Goal: Task Accomplishment & Management: Manage account settings

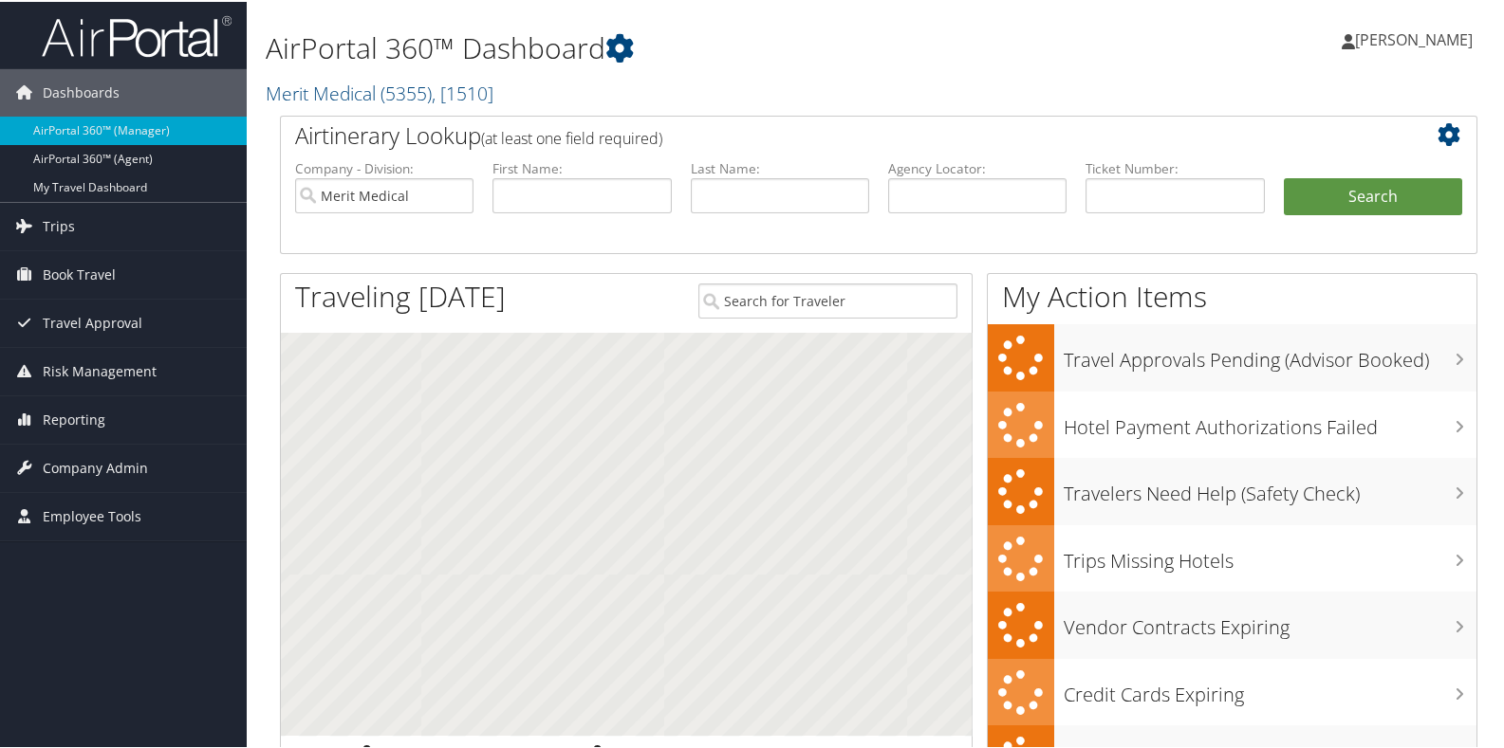
click at [528, 88] on h2 "Merit Medical ( 5355 ) , [ 1510 ]" at bounding box center [674, 90] width 817 height 32
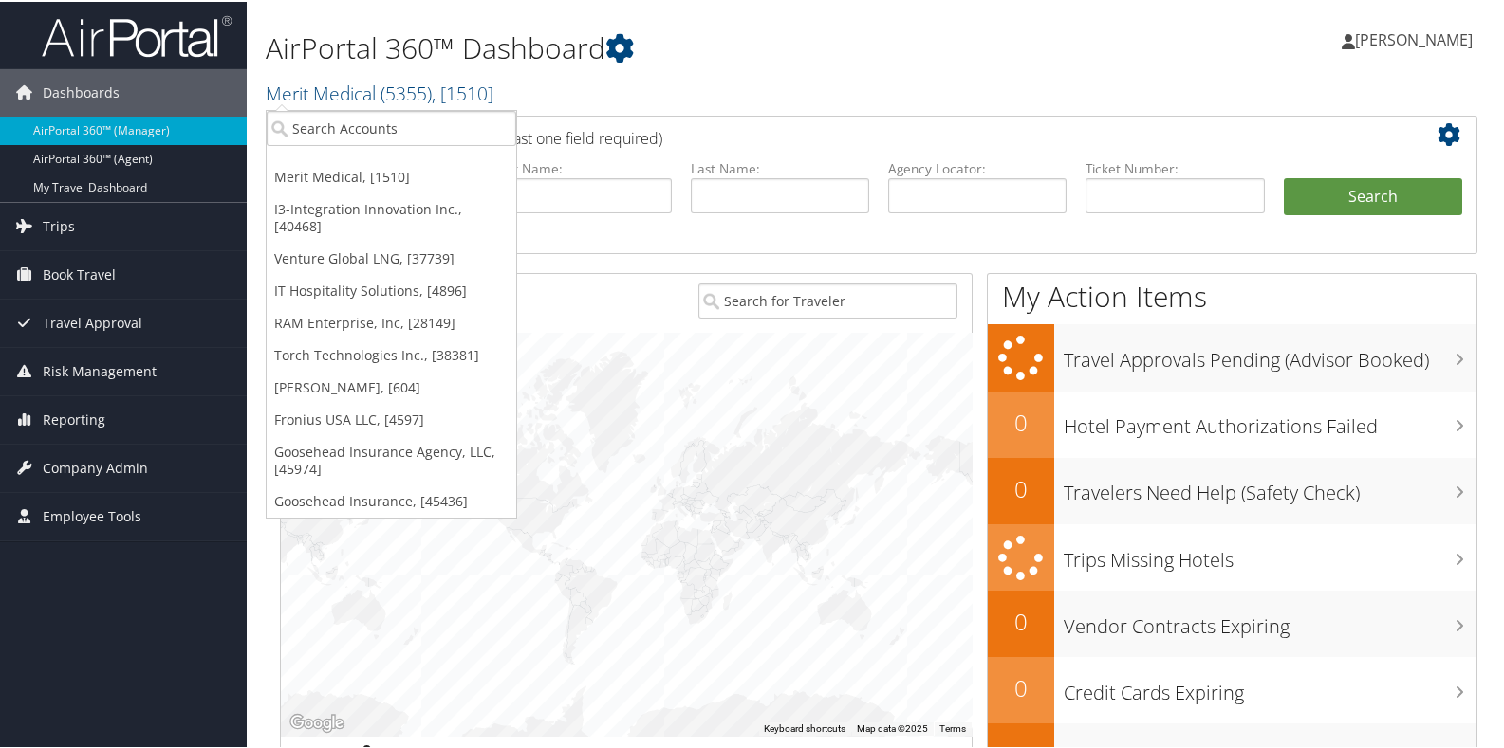
click at [551, 86] on h2 "Merit Medical ( 5355 ) , [ 1510 ]" at bounding box center [674, 90] width 817 height 32
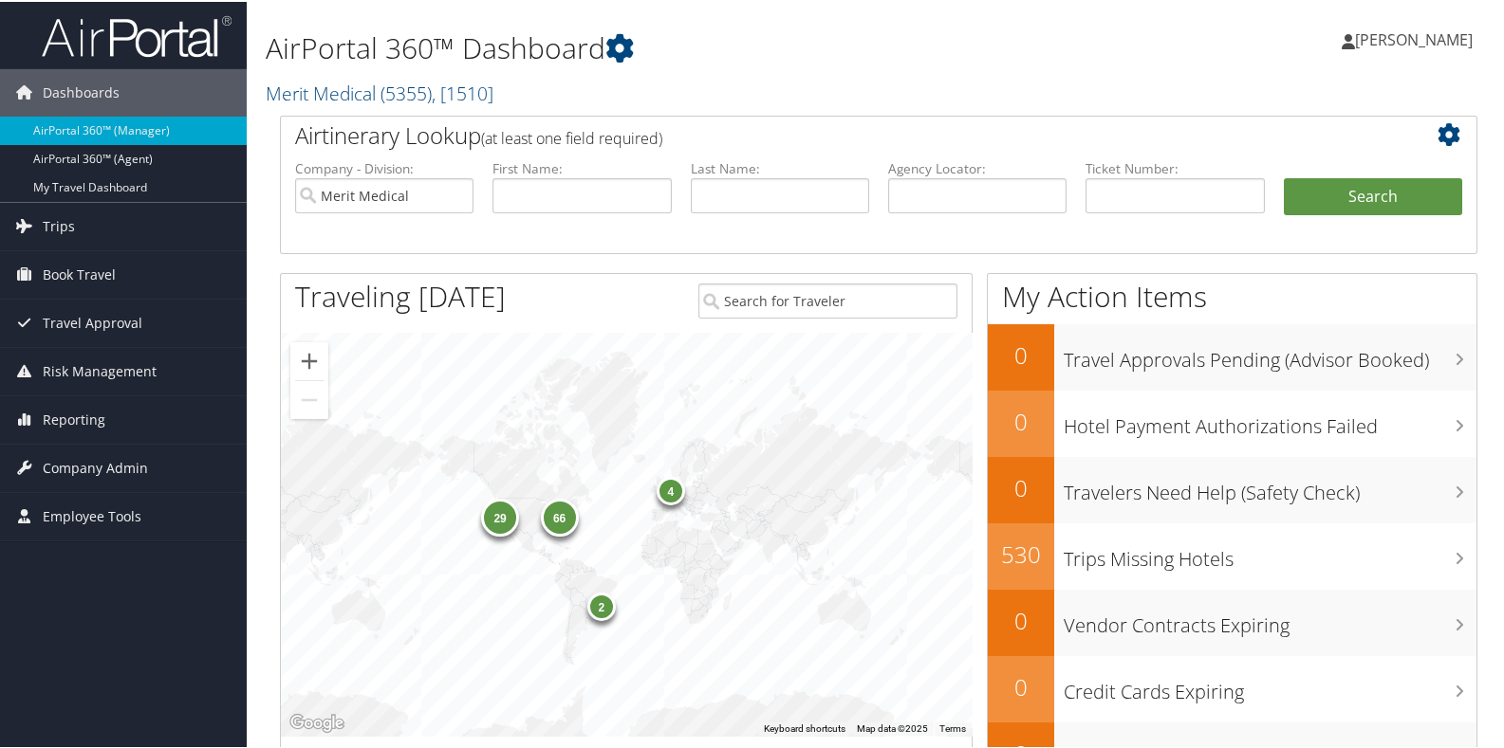
click at [550, 83] on h2 "Merit Medical ( 5355 ) , [ 1510 ]" at bounding box center [674, 90] width 817 height 32
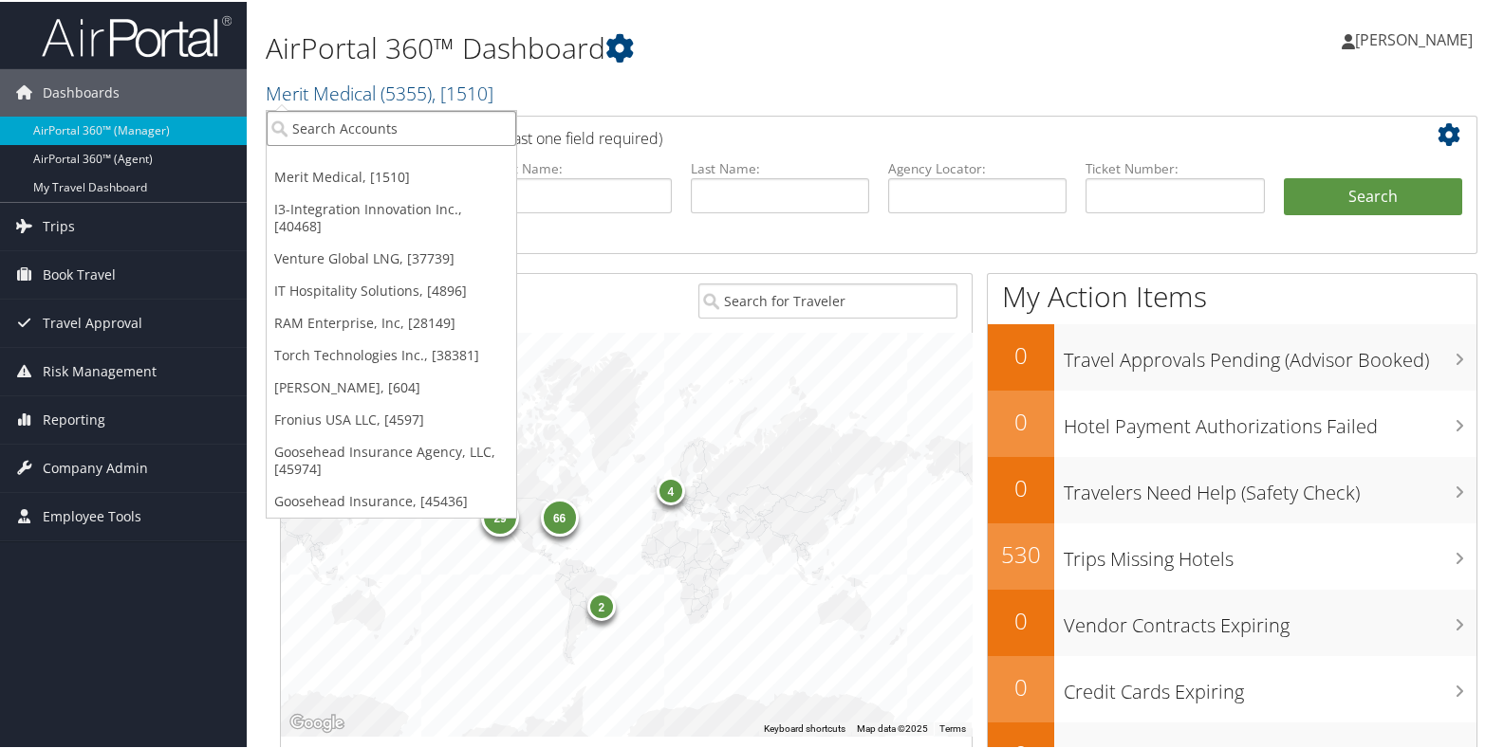
click at [318, 129] on input "search" at bounding box center [391, 126] width 249 height 35
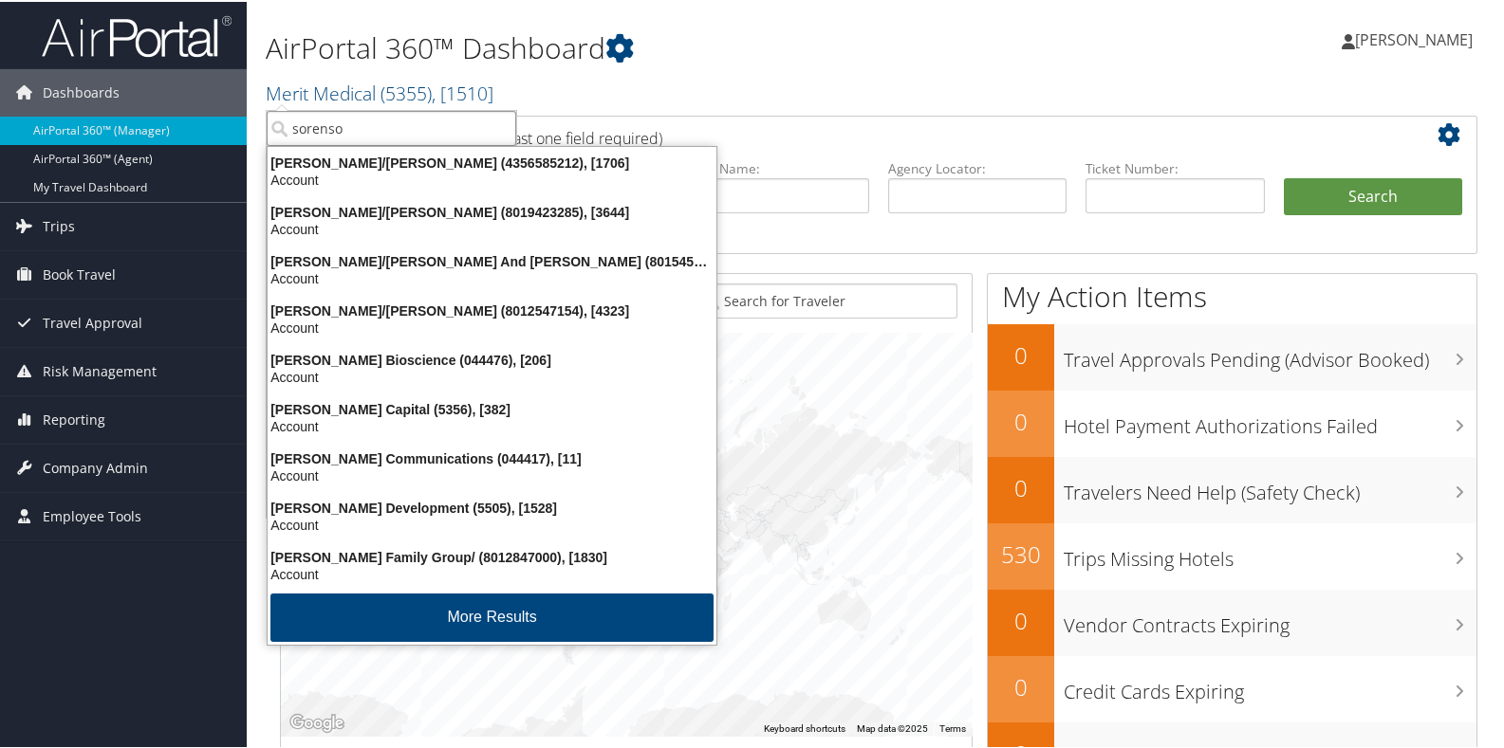
type input "[PERSON_NAME]"
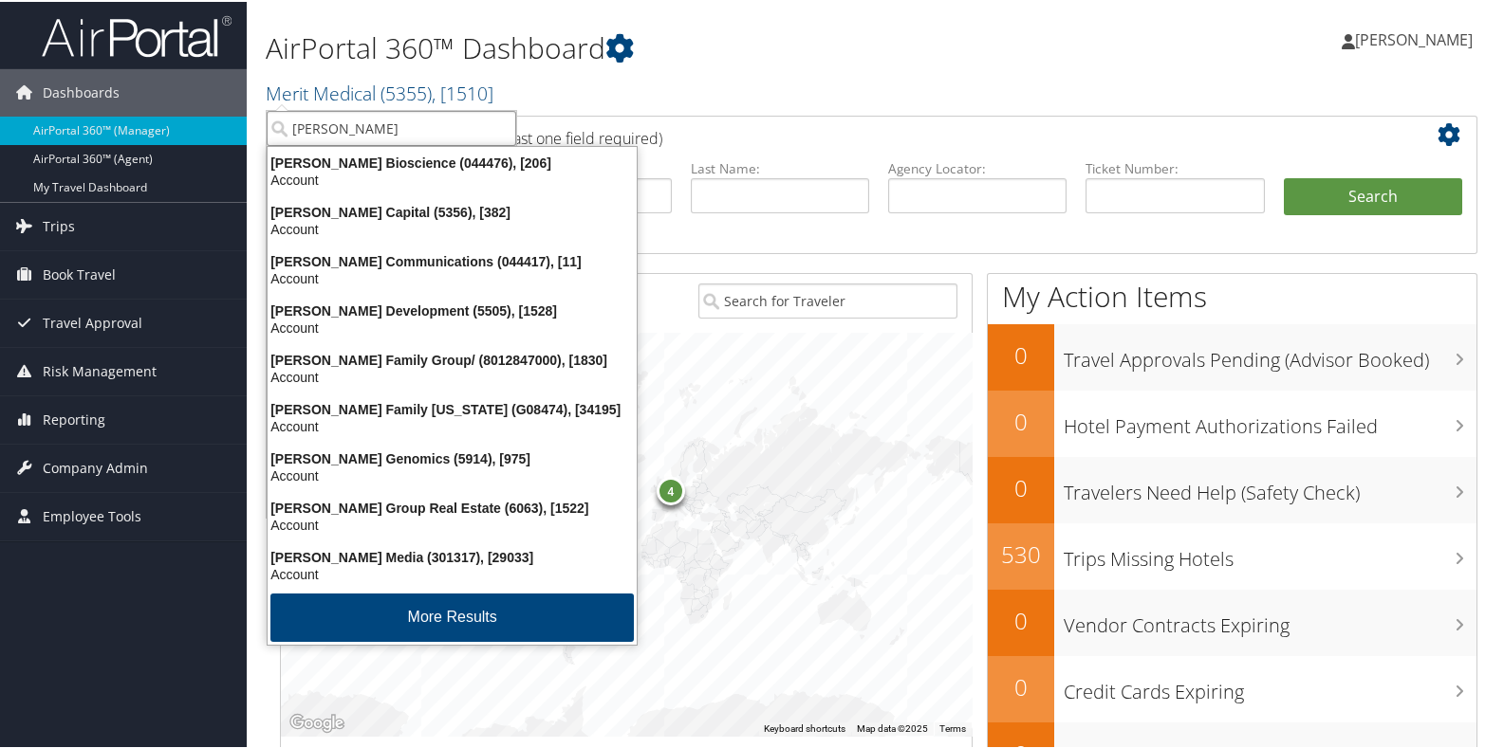
click at [374, 120] on input "[PERSON_NAME]" at bounding box center [391, 126] width 249 height 35
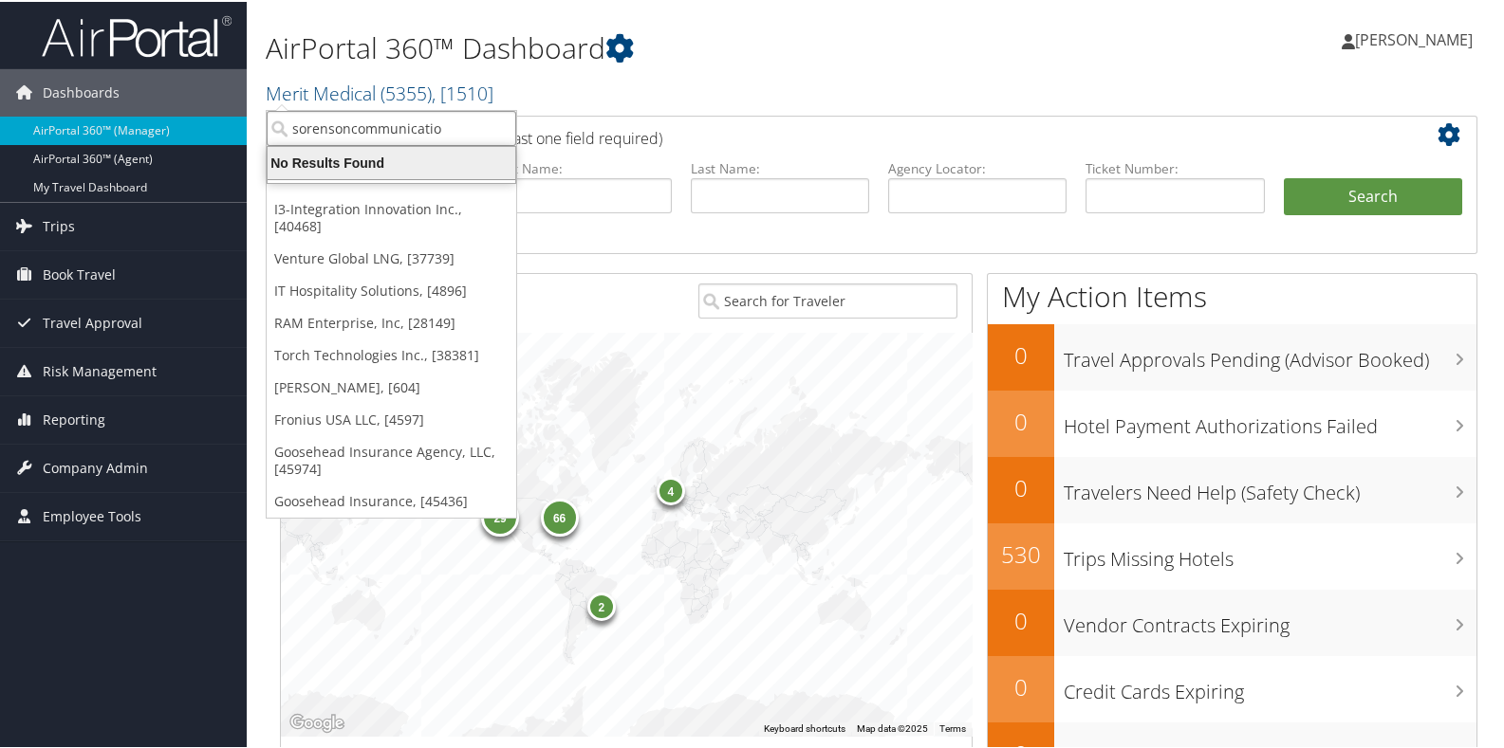
type input "[PERSON_NAME] communicatio"
click at [420, 166] on div "[PERSON_NAME] Communications (044417), [11]" at bounding box center [431, 161] width 351 height 17
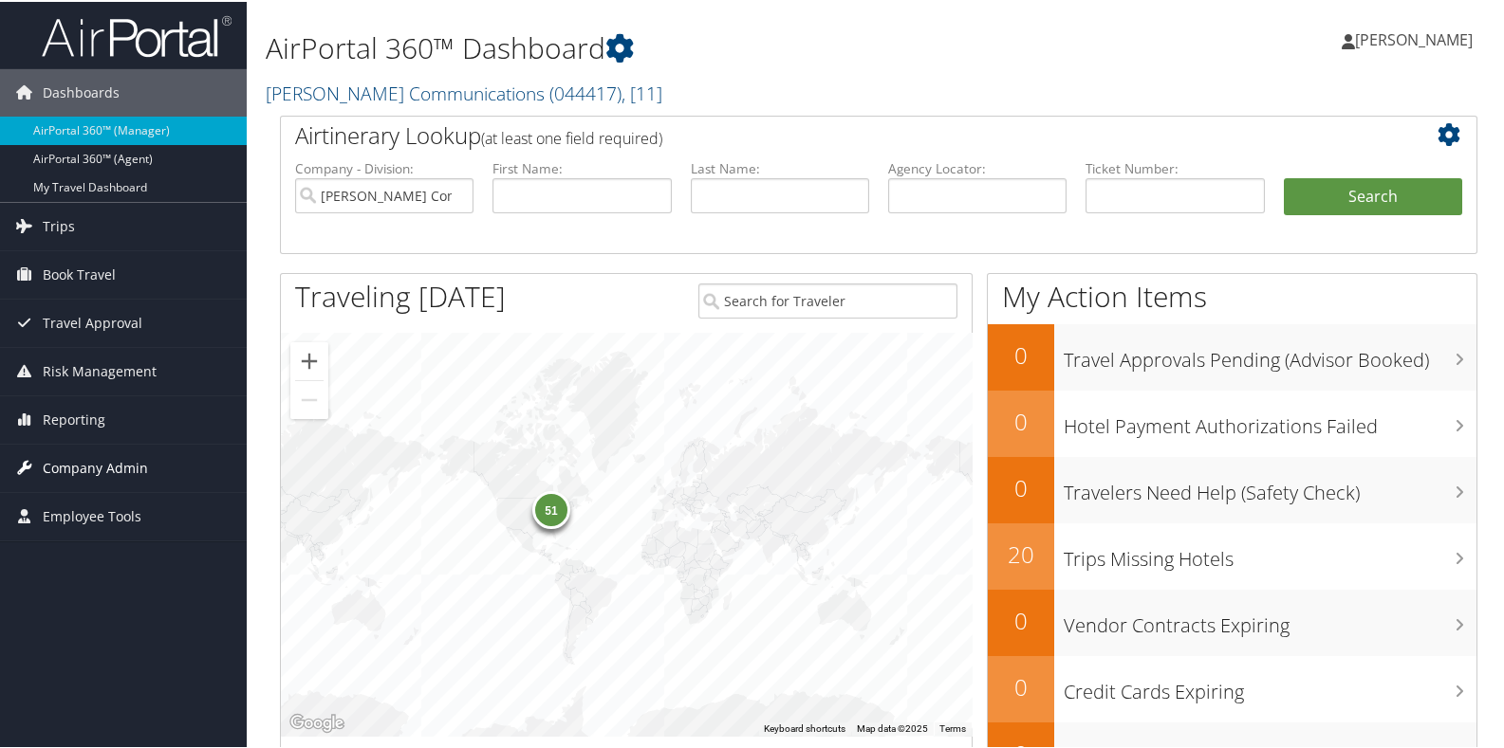
click at [70, 457] on span "Company Admin" at bounding box center [95, 466] width 105 height 47
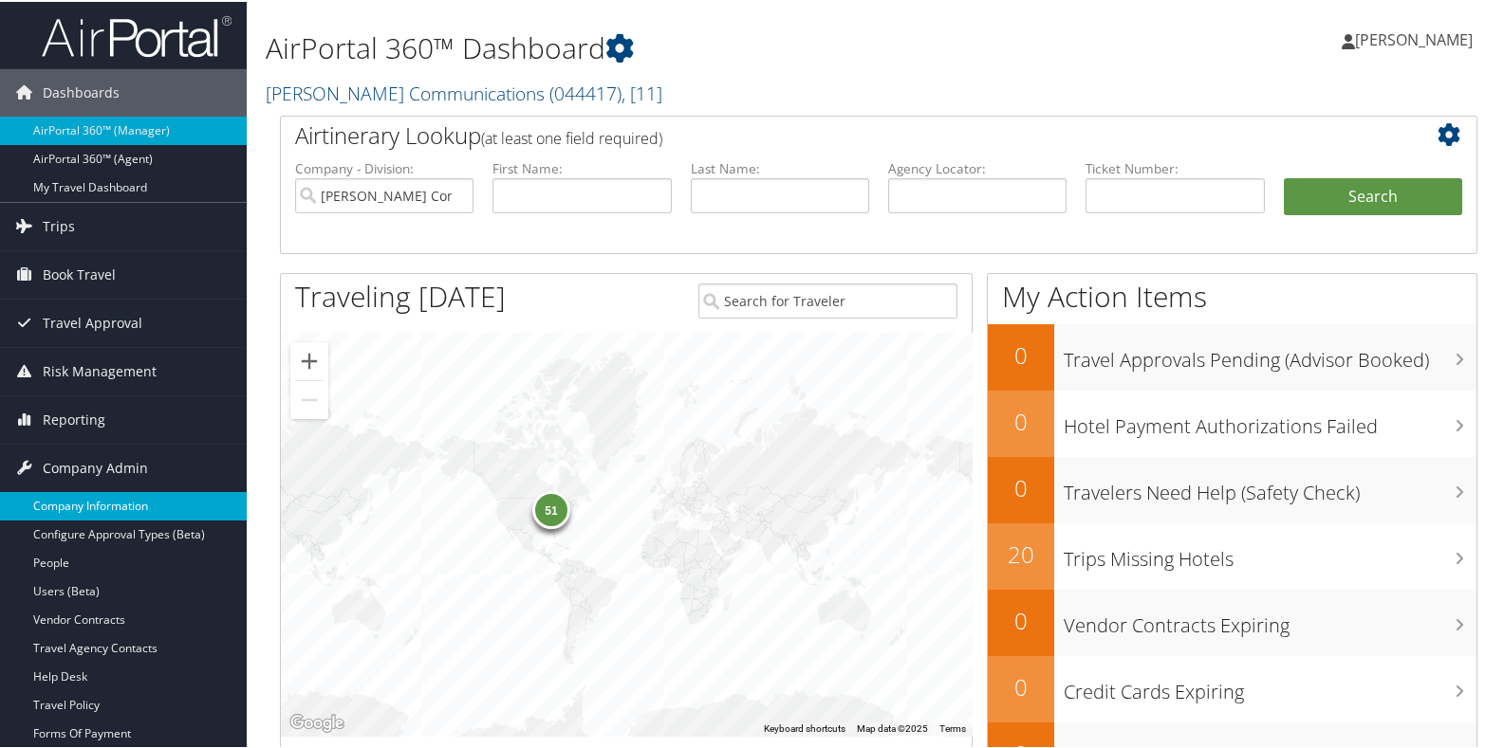
click at [85, 497] on link "Company Information" at bounding box center [123, 504] width 247 height 28
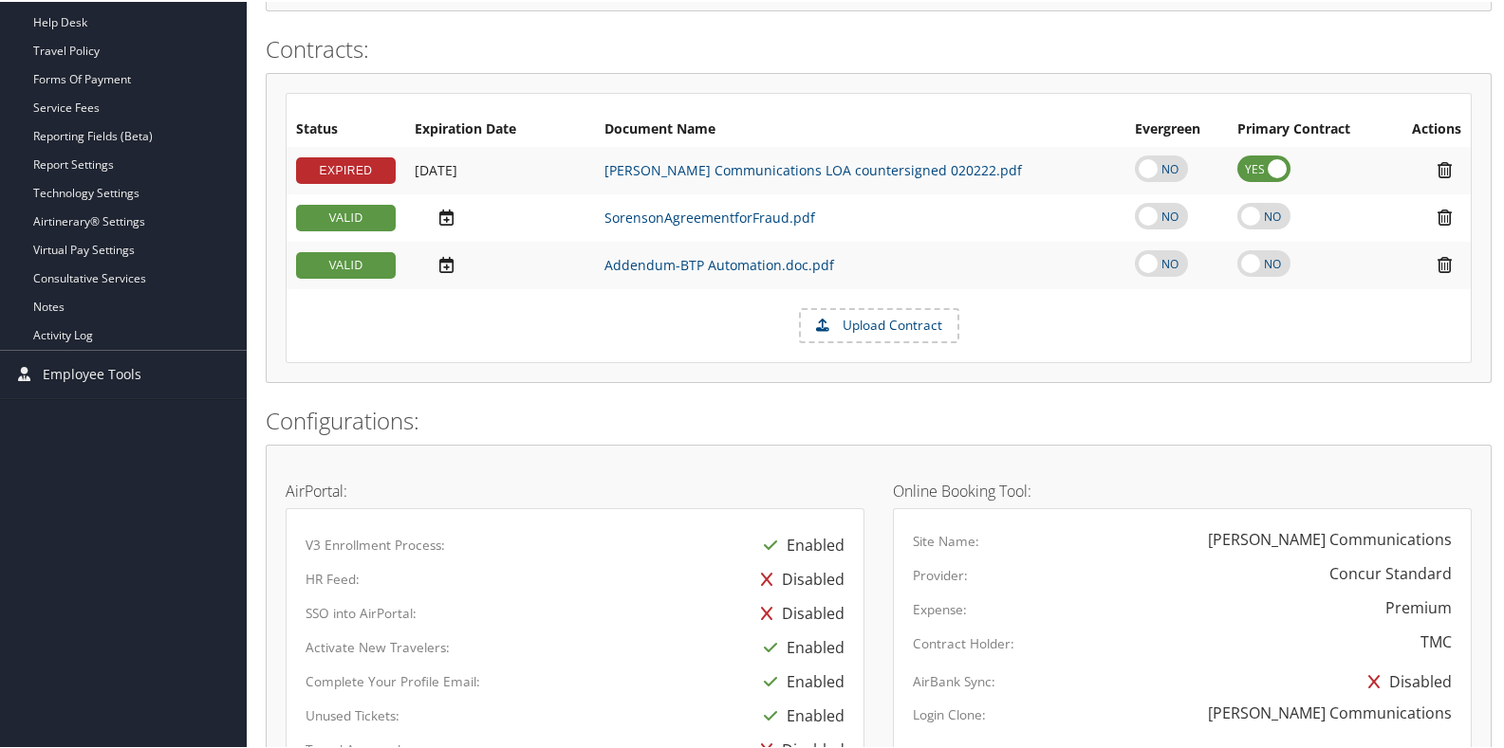
scroll to position [473, 0]
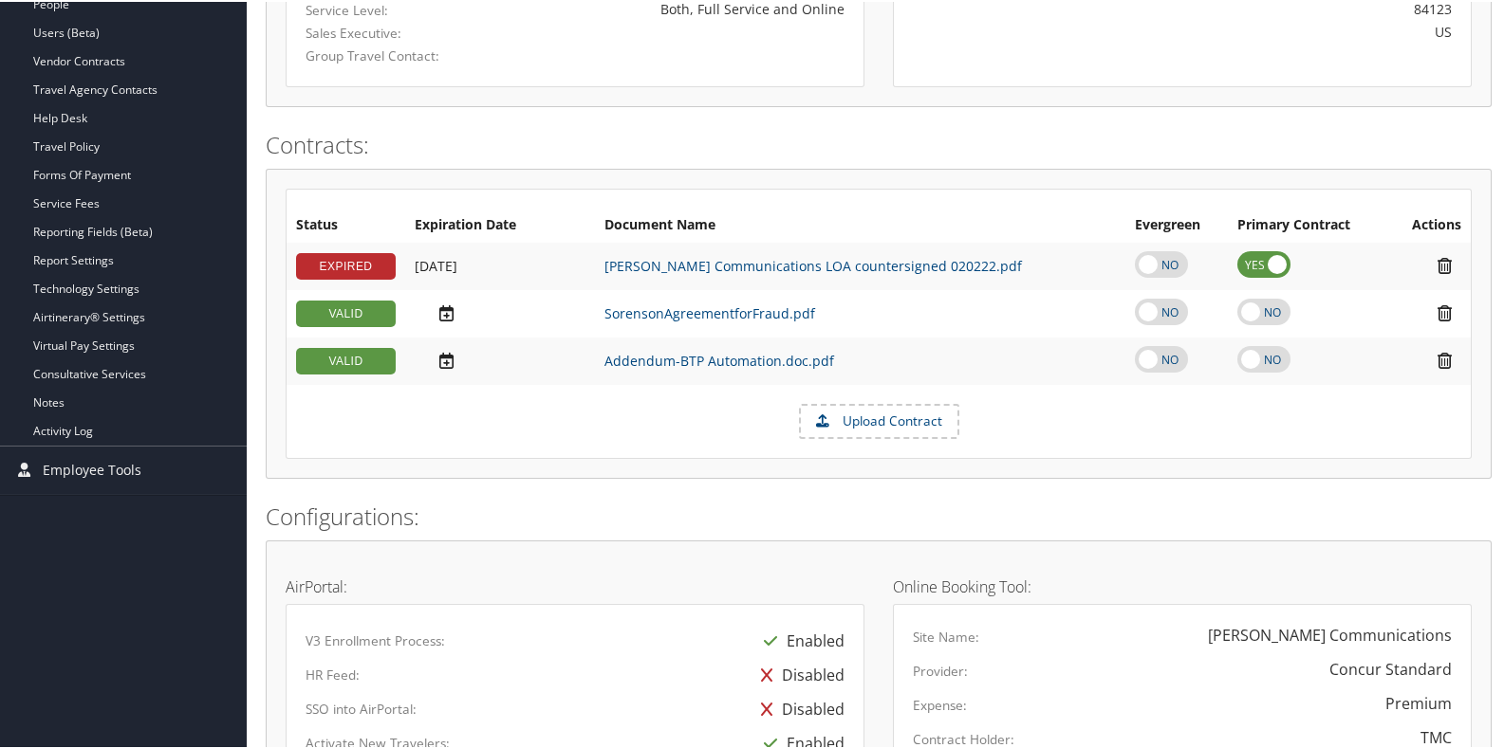
click at [635, 420] on form "Upload Contract" at bounding box center [878, 420] width 1184 height 36
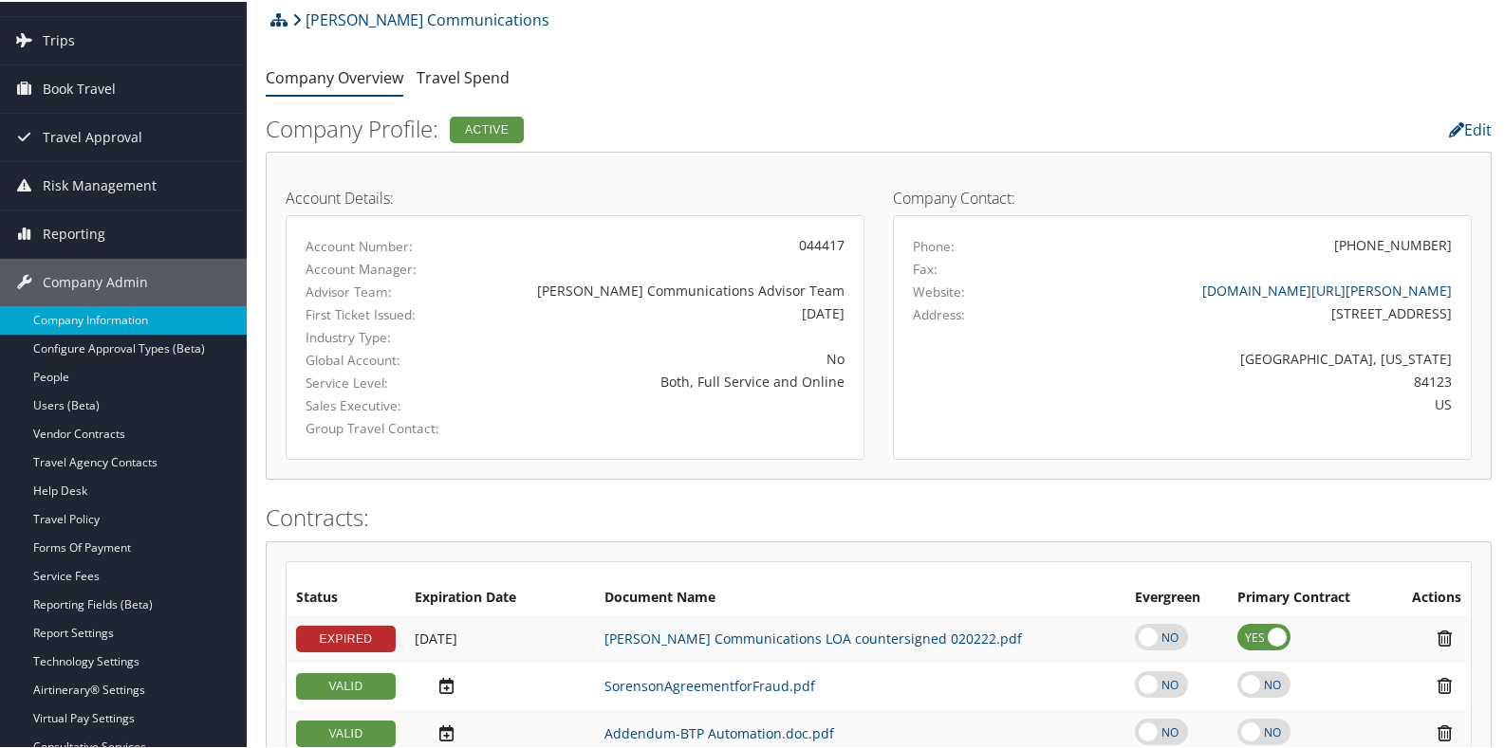
scroll to position [94, 0]
